Goal: Task Accomplishment & Management: Use online tool/utility

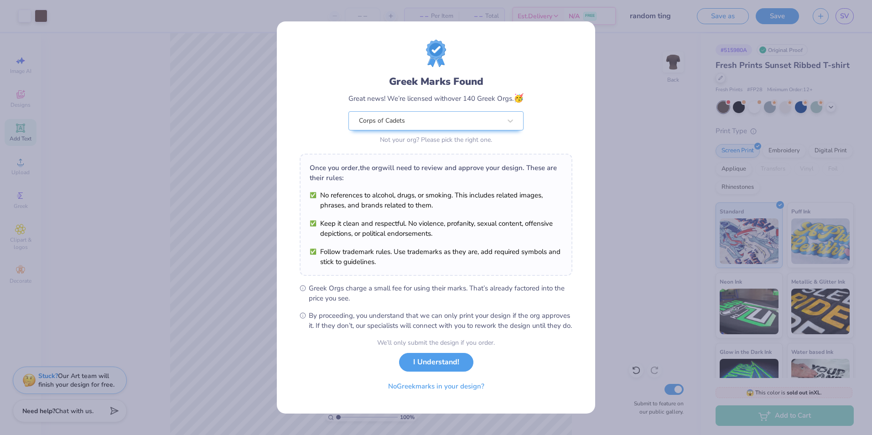
click at [675, 94] on div "Greek Marks Found Great news! We’re licensed with over 140 Greek Orgs. 🥳 Corps …" at bounding box center [436, 217] width 872 height 435
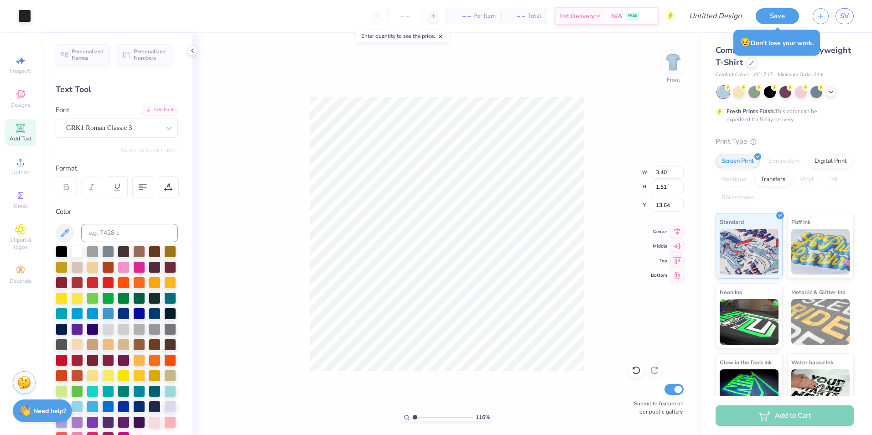
scroll to position [171, 0]
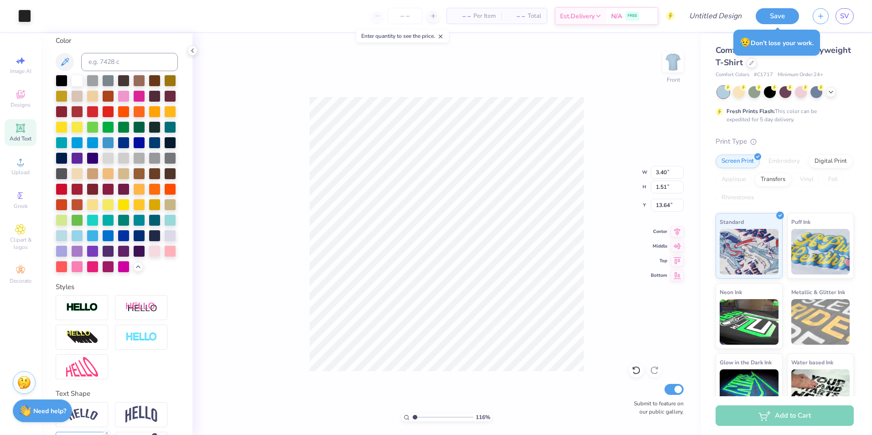
type input "1"
type input "11.97"
type input "3.52"
type input "11.10"
type input "2.07"
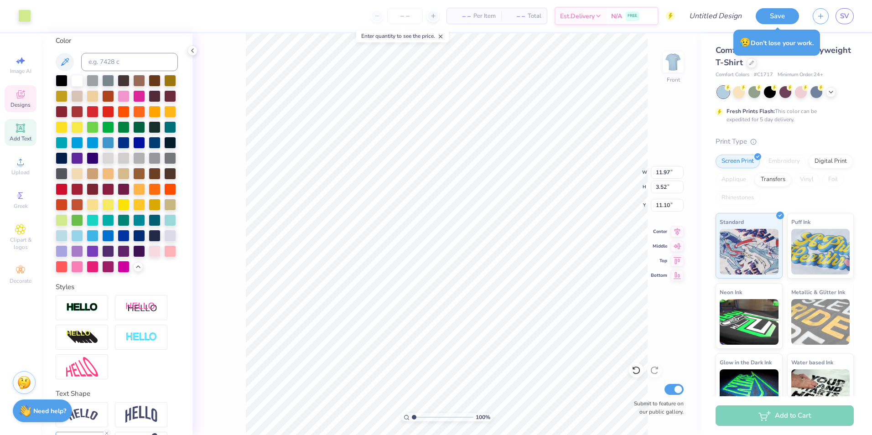
type input "0.82"
type input "5.60"
type input "11.97"
type input "3.52"
type input "11.10"
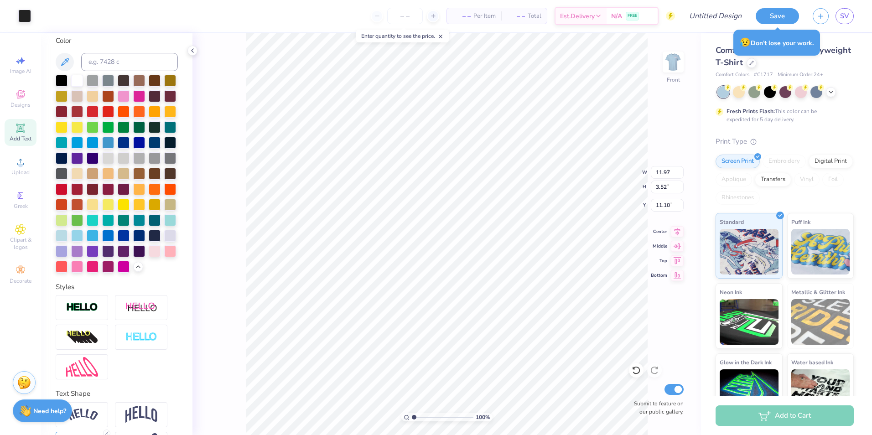
type input "9.93"
type input "2.50"
type input "12.64"
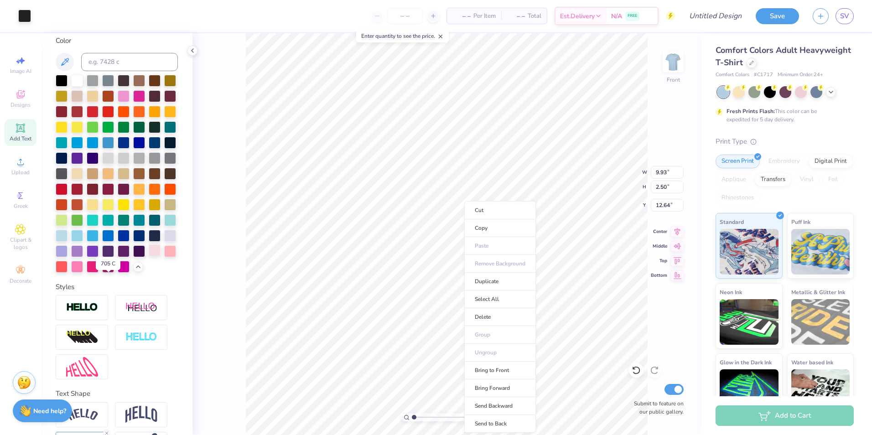
click at [149, 256] on div at bounding box center [155, 250] width 12 height 12
click at [149, 257] on div at bounding box center [155, 251] width 12 height 12
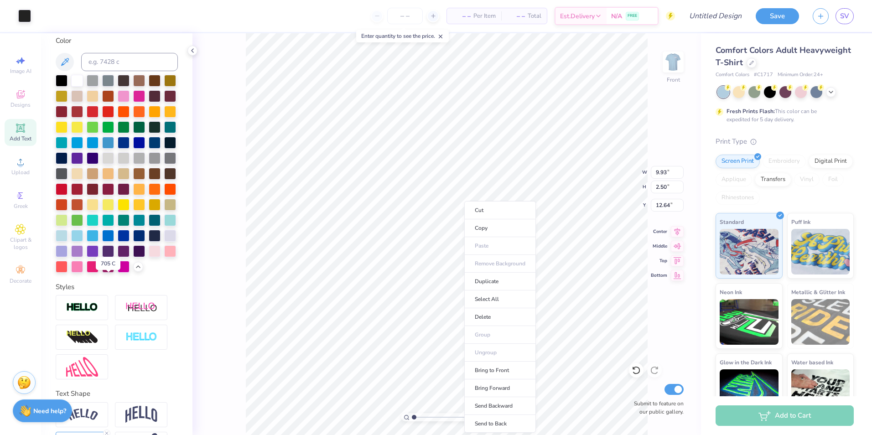
click at [149, 257] on div at bounding box center [155, 251] width 12 height 12
click at [165, 305] on div "Personalized Names Personalized Numbers Text Tool Add Font Font GRK1 Roman Clas…" at bounding box center [116, 234] width 151 height 402
click at [149, 257] on div at bounding box center [155, 251] width 12 height 12
click at [219, 249] on div "100 % Front W 9.93 9.93 " H 2.50 2.50 " Y 12.64 12.64 " Center Middle Top Botto…" at bounding box center [446, 234] width 509 height 402
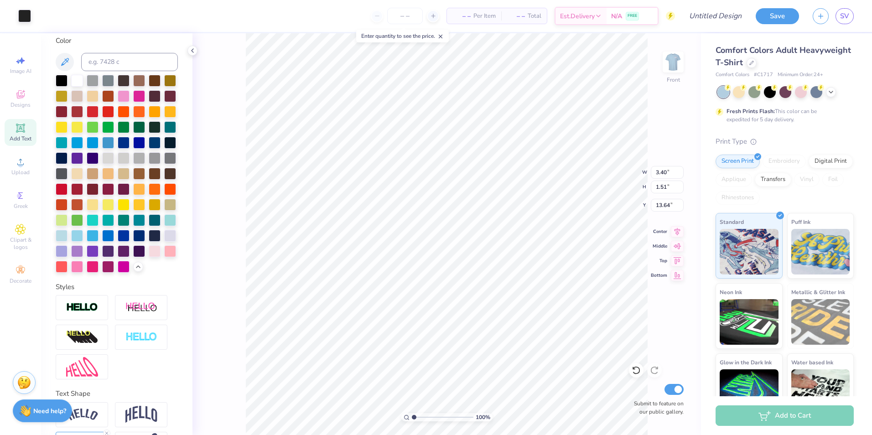
type input "3.40"
type input "1.51"
type input "13.64"
click at [763, 17] on button "Save" at bounding box center [777, 15] width 43 height 16
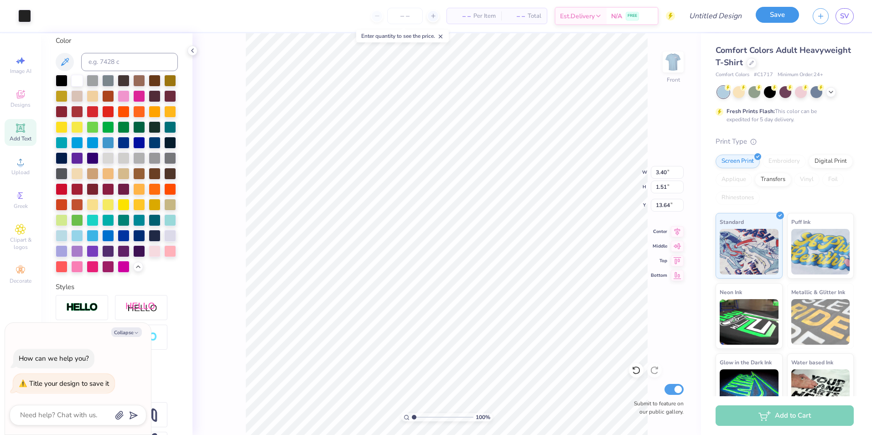
click at [766, 13] on button "Save" at bounding box center [777, 15] width 43 height 16
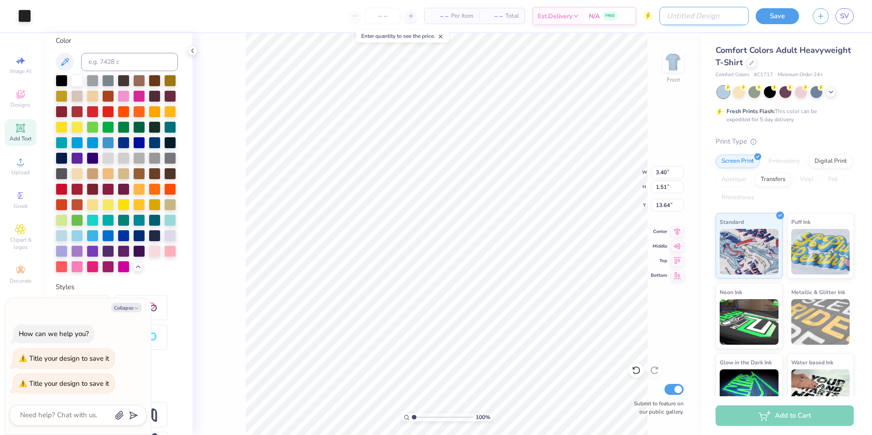
type textarea "x"
click at [723, 20] on input "Design Title" at bounding box center [703, 16] width 89 height 18
type input "s"
type textarea "x"
type input "sh"
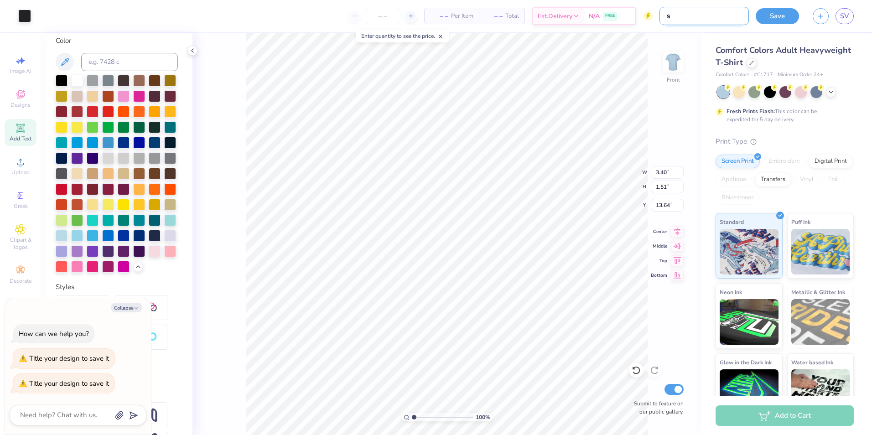
type textarea "x"
type input "shi"
type textarea "x"
type input "shir"
type textarea "x"
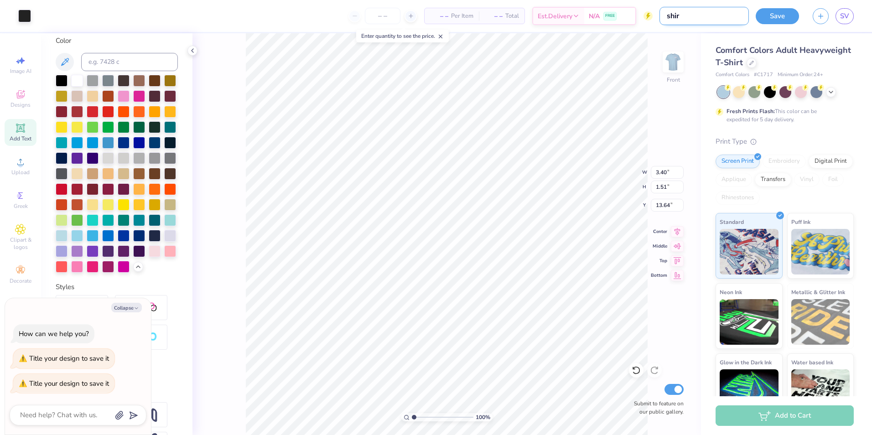
type input "shirt"
type textarea "x"
type input "shirt"
click at [786, 18] on button "Save" at bounding box center [777, 15] width 43 height 16
